Goal: Information Seeking & Learning: Learn about a topic

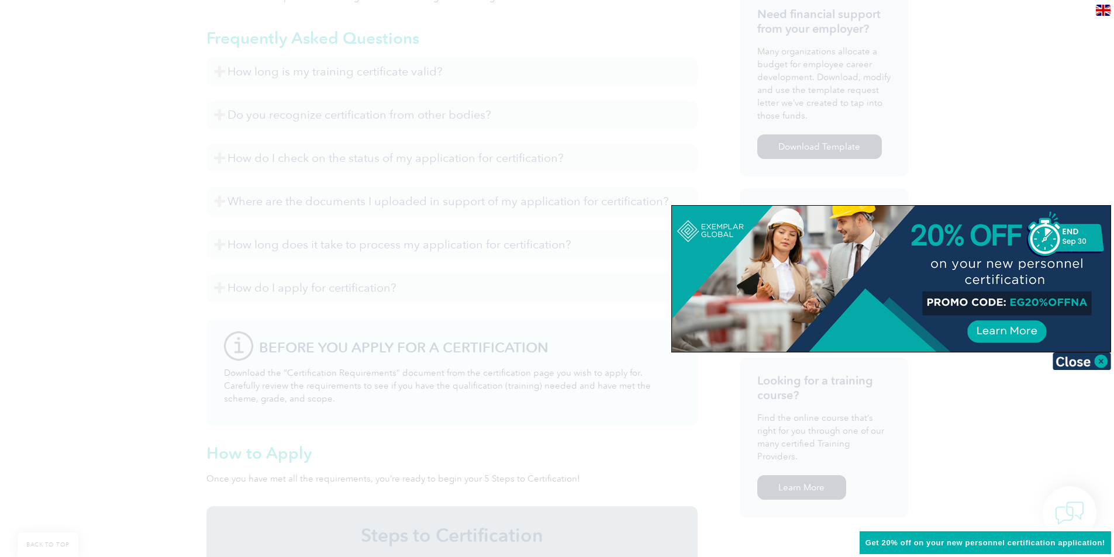
scroll to position [514, 0]
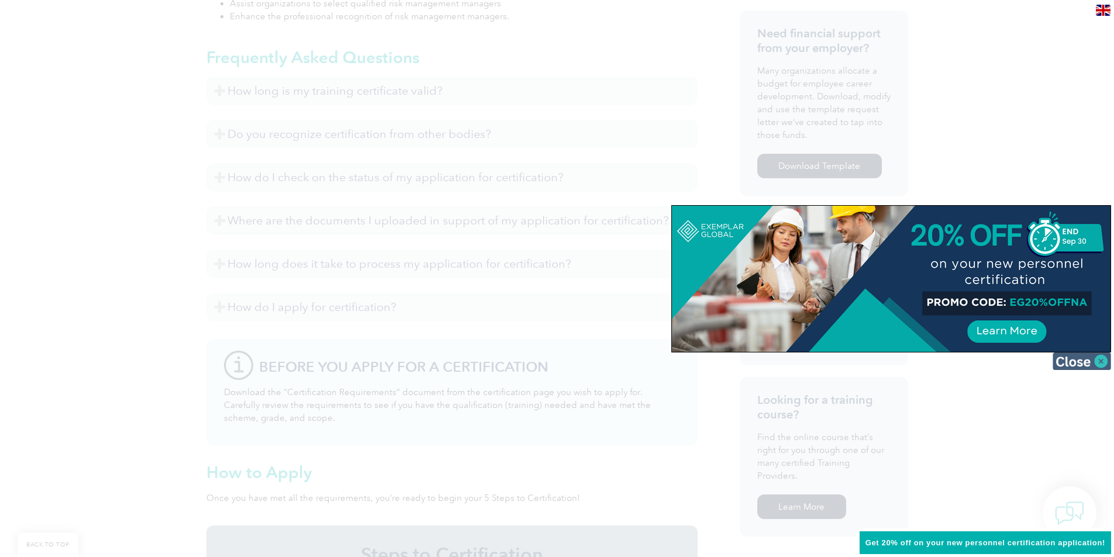
click at [1071, 359] on img at bounding box center [1082, 362] width 58 height 18
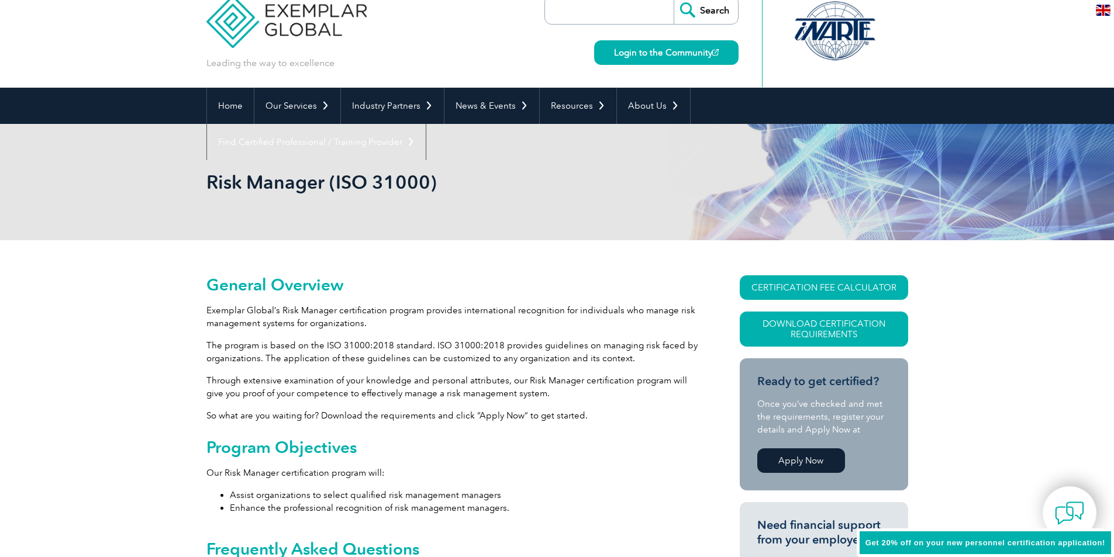
scroll to position [0, 0]
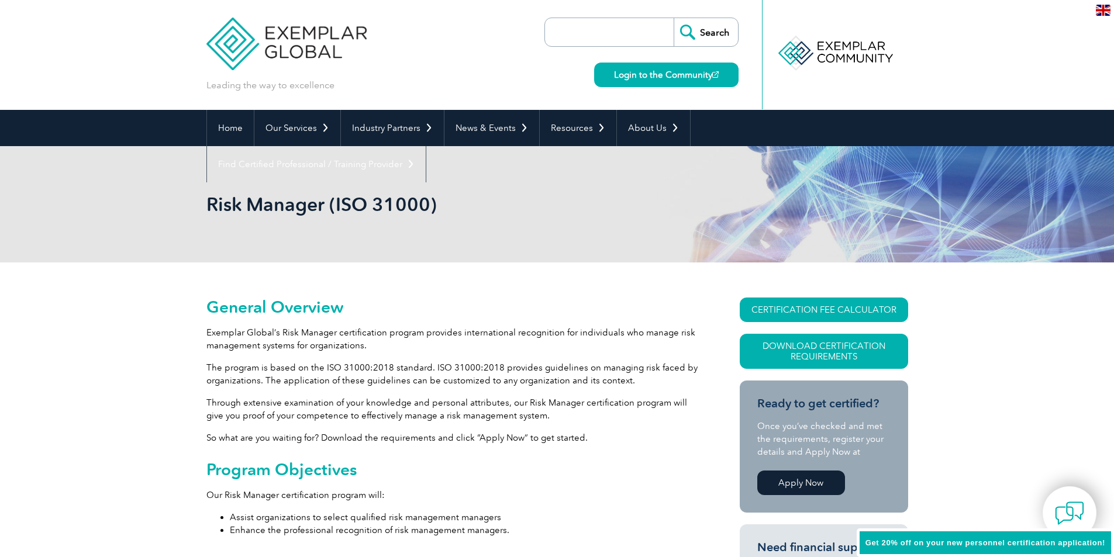
click at [783, 309] on link "CERTIFICATION FEE CALCULATOR" at bounding box center [824, 310] width 168 height 25
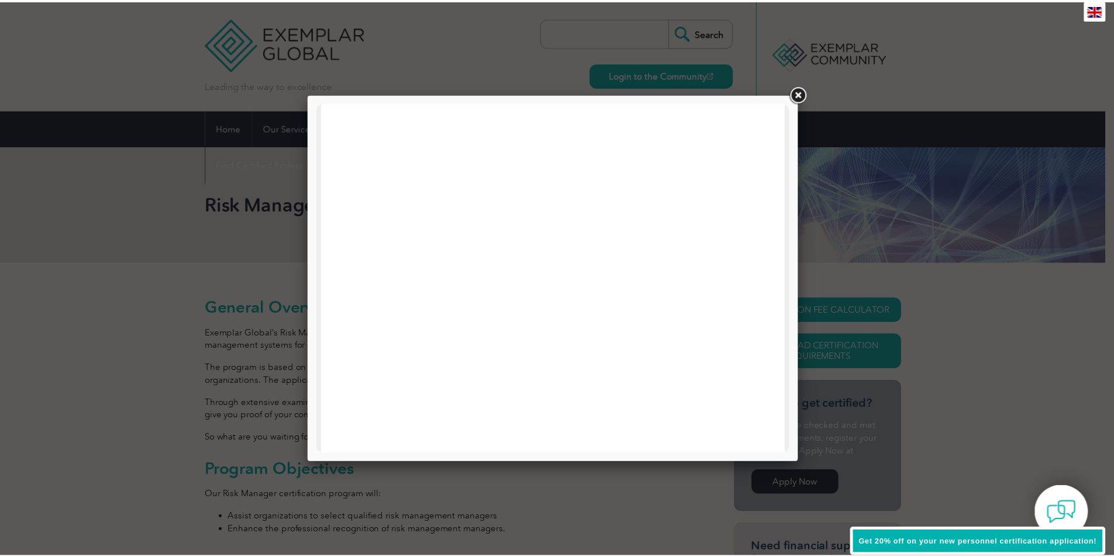
scroll to position [351, 0]
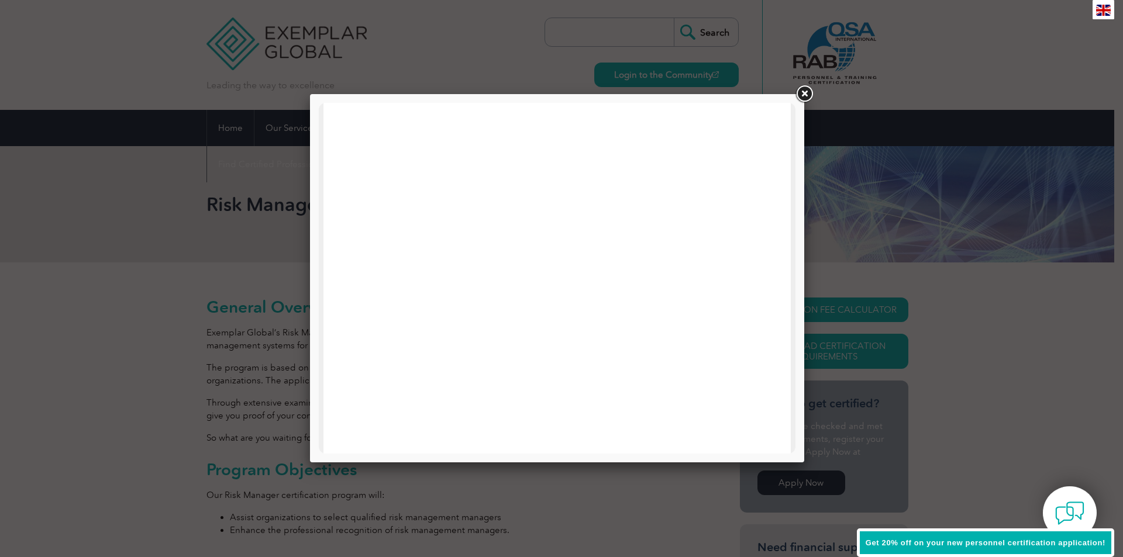
click at [803, 94] on link at bounding box center [804, 94] width 21 height 21
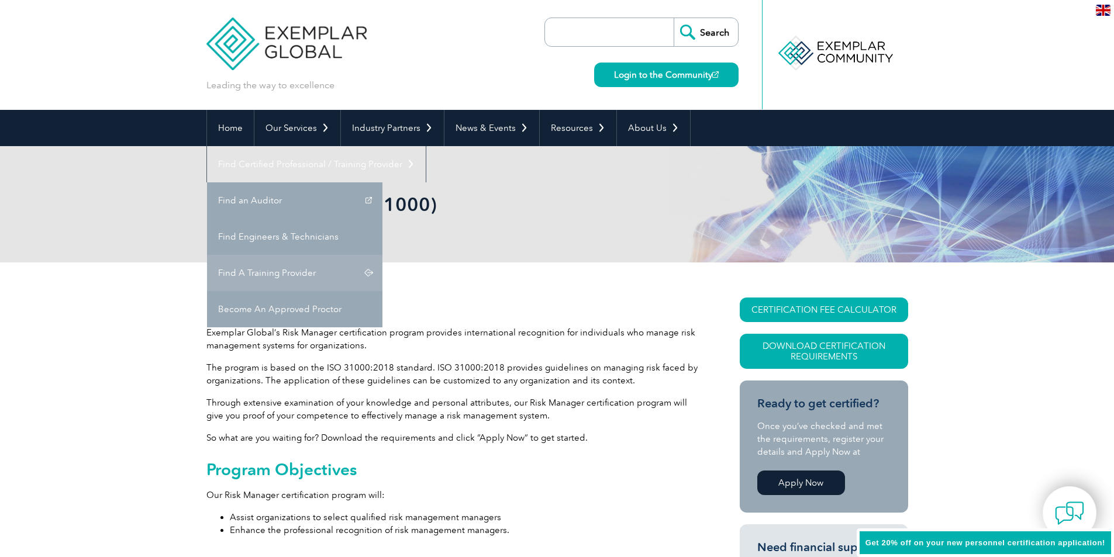
click at [383, 255] on link "Find A Training Provider" at bounding box center [294, 273] width 175 height 36
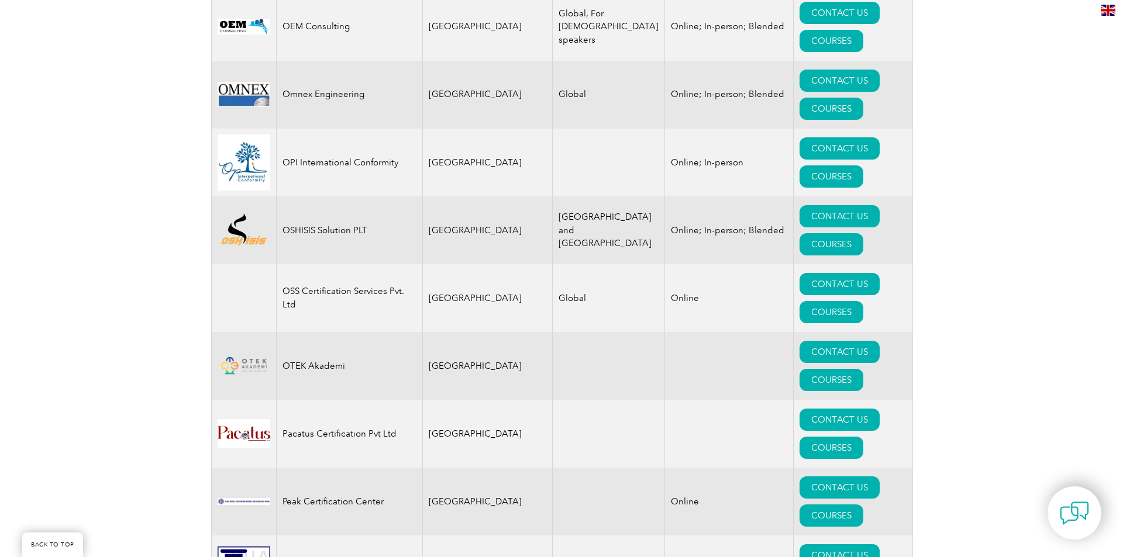
scroll to position [13306, 0]
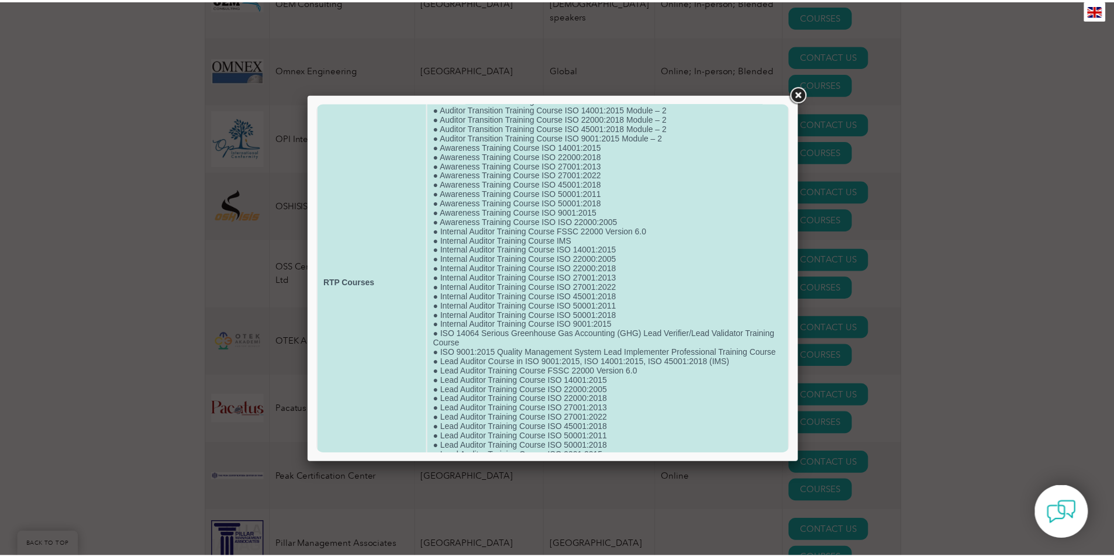
scroll to position [99, 0]
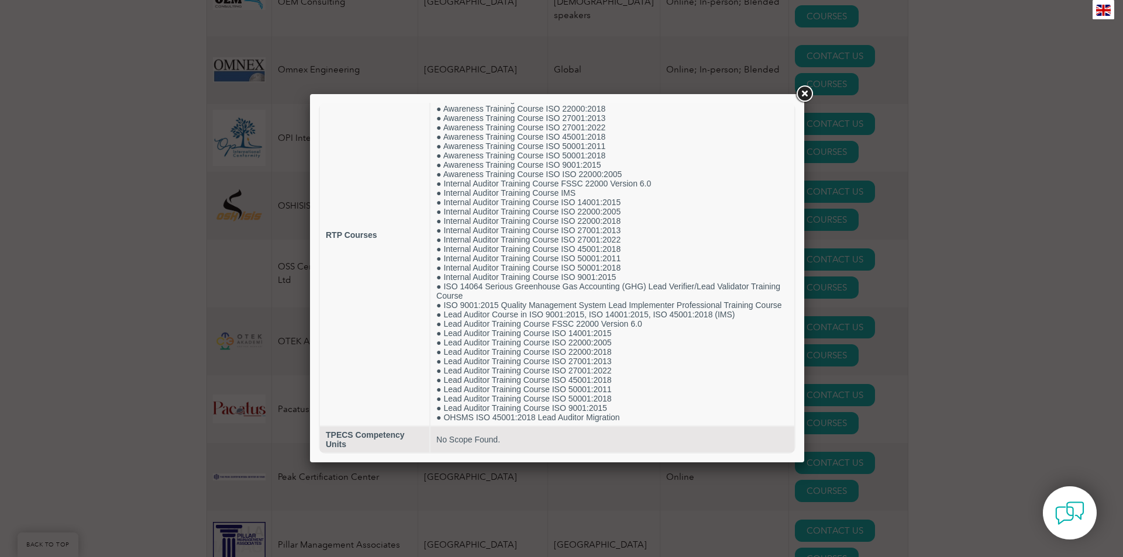
click at [805, 94] on link at bounding box center [804, 94] width 21 height 21
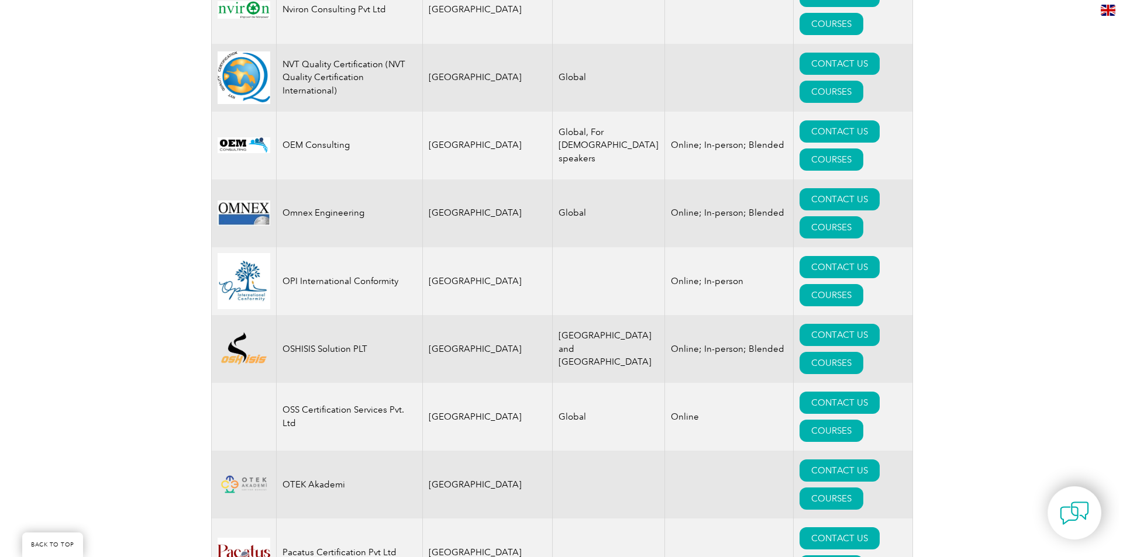
scroll to position [13131, 0]
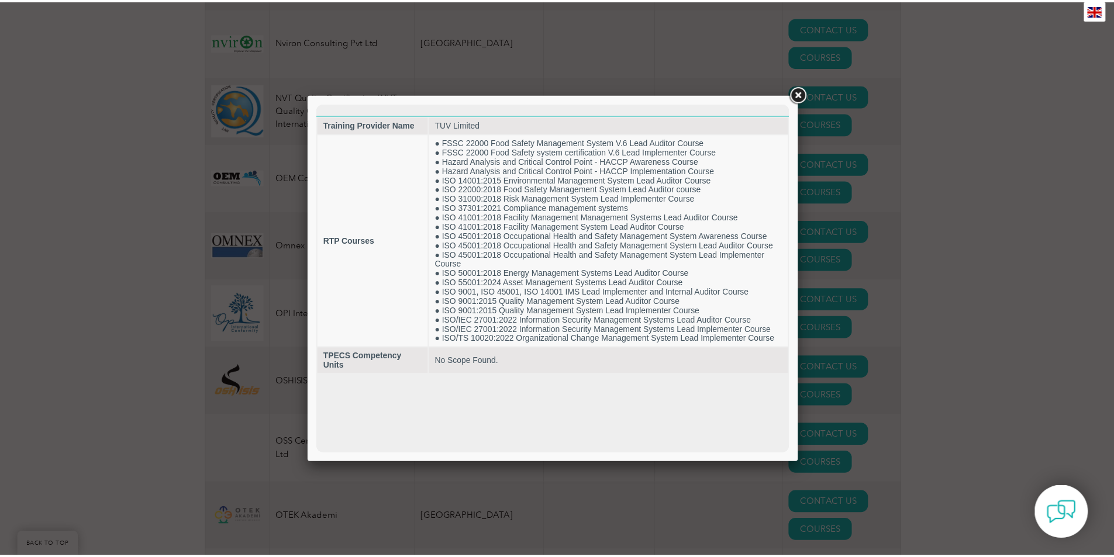
scroll to position [0, 0]
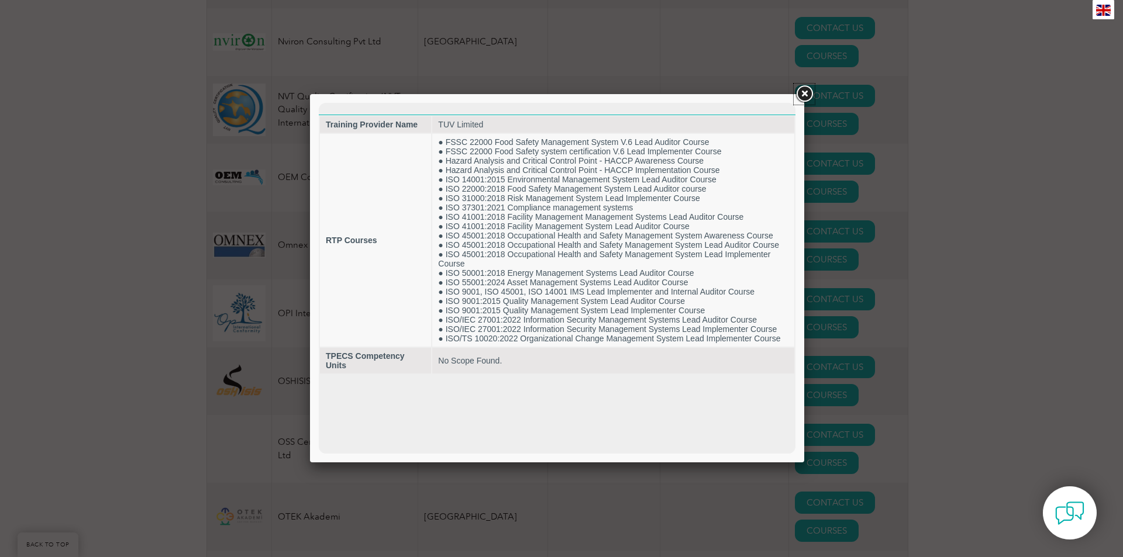
click at [805, 95] on link at bounding box center [804, 94] width 21 height 21
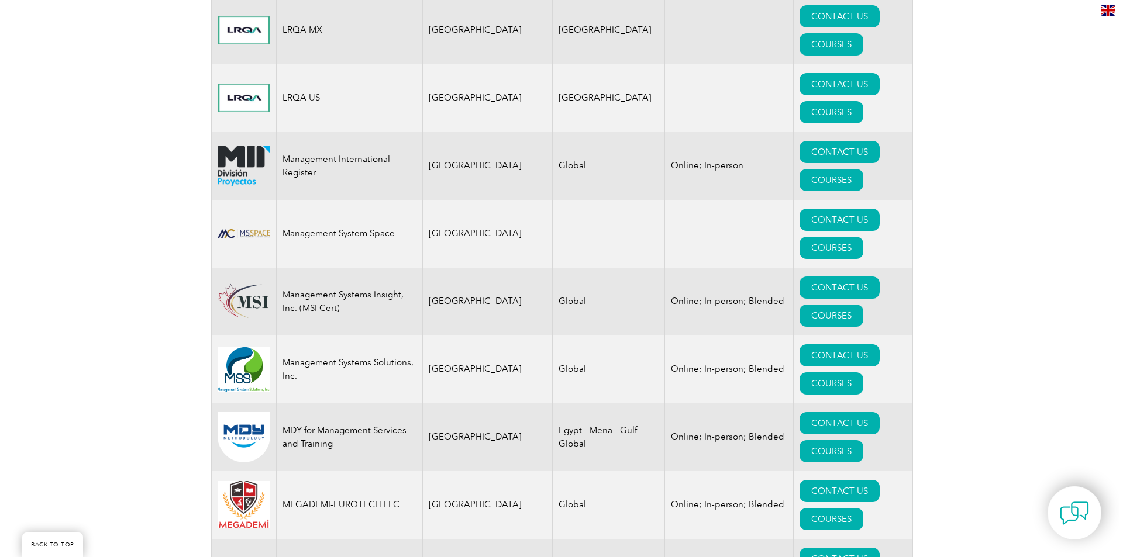
scroll to position [10908, 0]
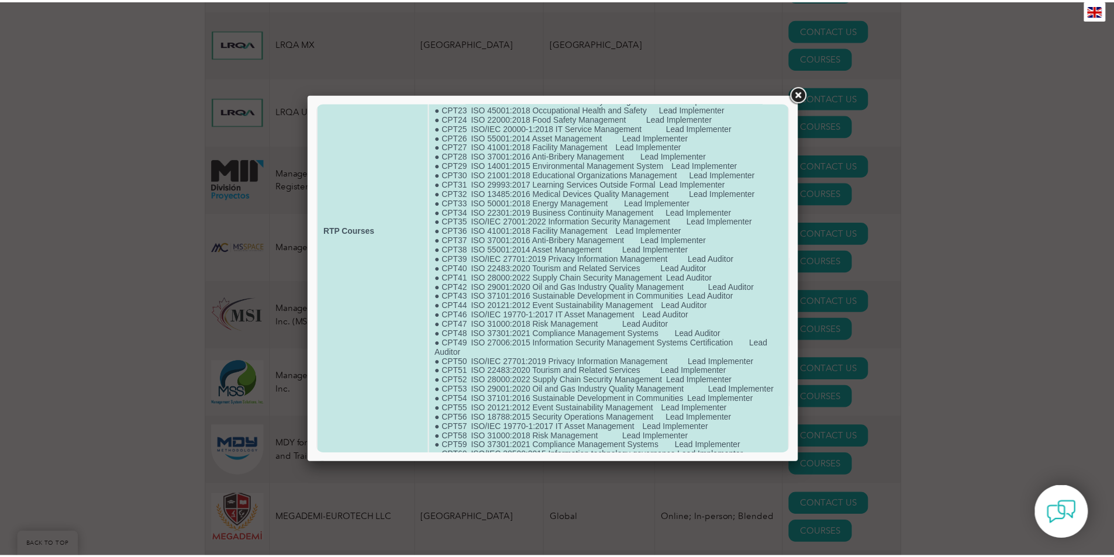
scroll to position [351, 0]
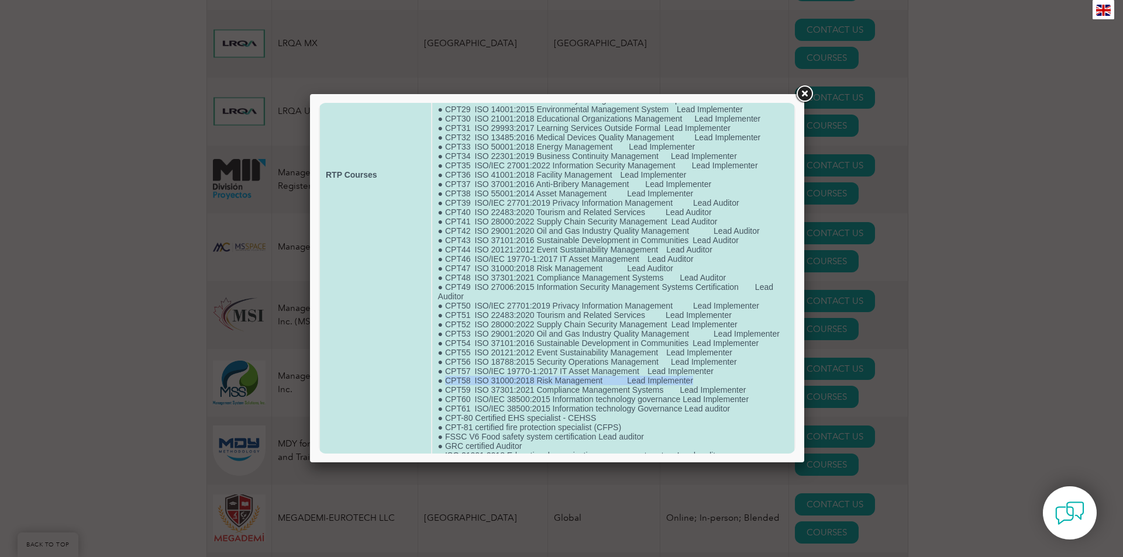
drag, startPoint x: 443, startPoint y: 380, endPoint x: 708, endPoint y: 380, distance: 264.4
click at [708, 380] on td "● certified Fire Prevention Specialist (CFPS) ● Certified Inrernal Auditor -CIA…" at bounding box center [613, 175] width 362 height 784
copy td "CPT58 ISO 31000:2018 Risk Management      Lead Implementer"
drag, startPoint x: 440, startPoint y: 270, endPoint x: 676, endPoint y: 268, distance: 235.7
click at [676, 268] on td "● certified Fire Prevention Specialist (CFPS) ● Certified Inrernal Auditor -CIA…" at bounding box center [613, 175] width 362 height 784
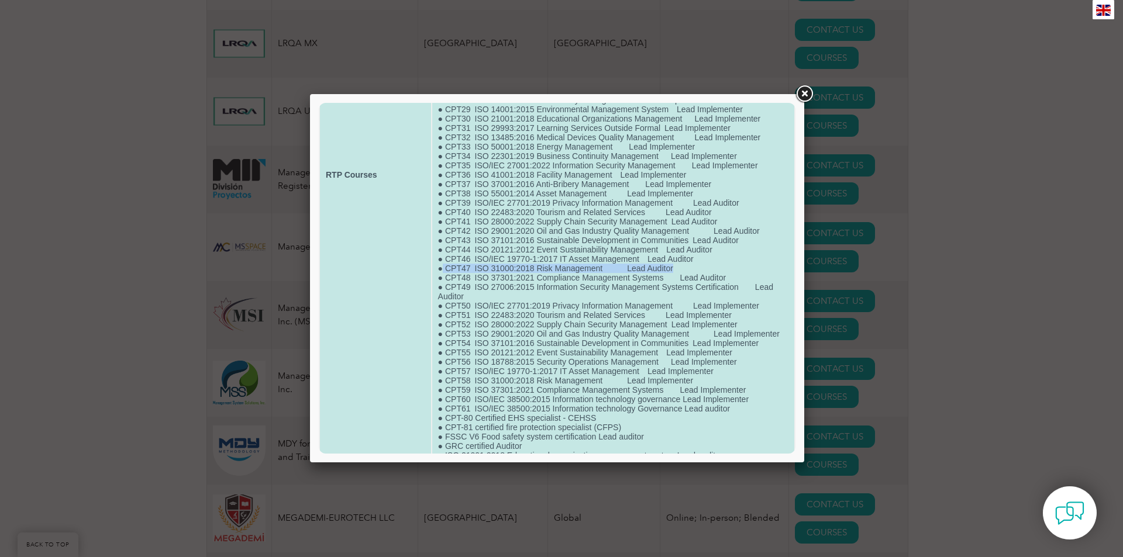
copy td "CPT47 ISO 31000:2018 Risk Management      Lead Auditor"
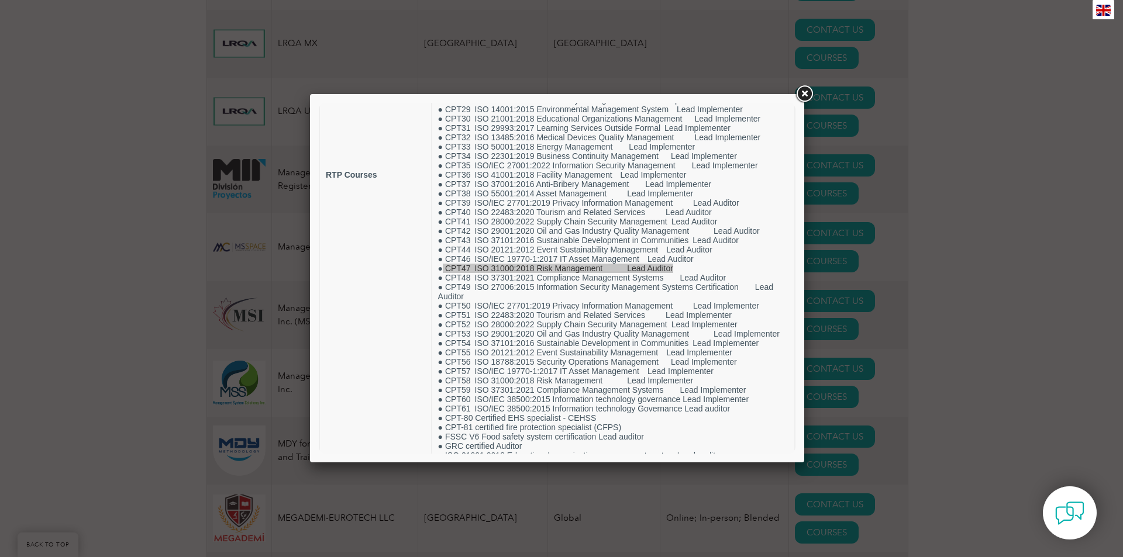
click at [808, 94] on link at bounding box center [804, 94] width 21 height 21
